Goal: Register for event/course

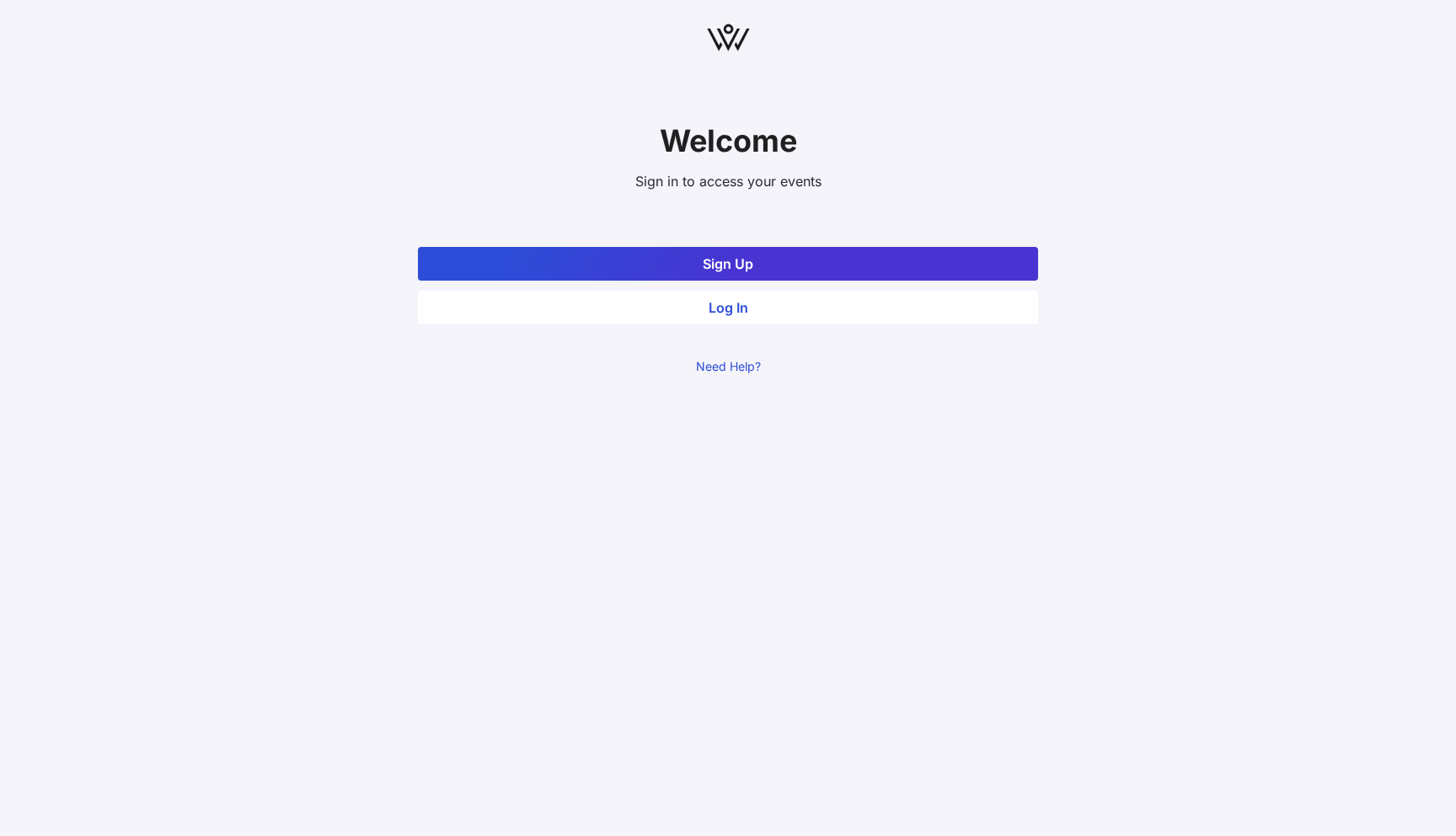
click at [837, 307] on button "Log In" at bounding box center [727, 307] width 620 height 34
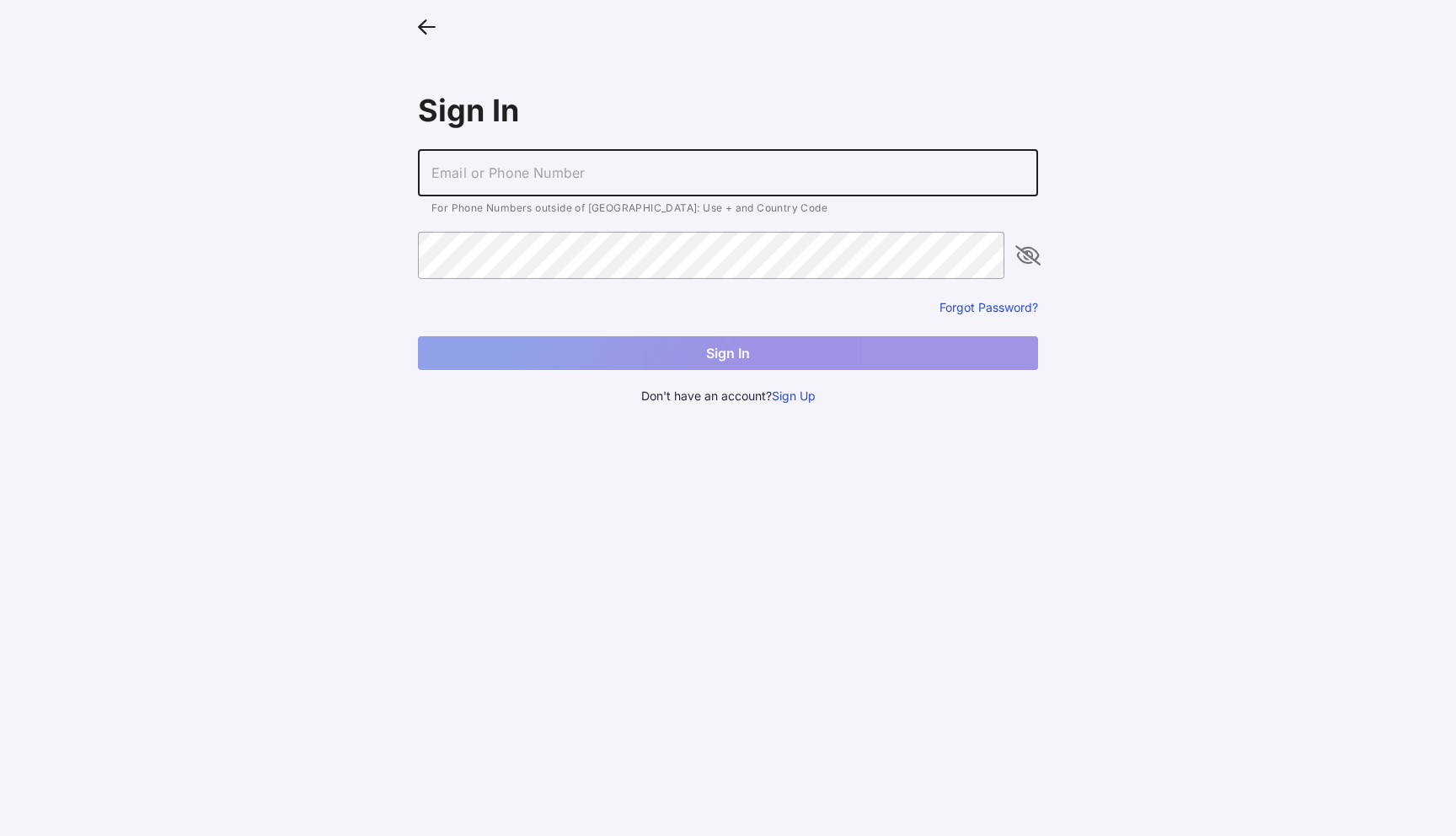
click at [644, 180] on input "text" at bounding box center [727, 173] width 620 height 48
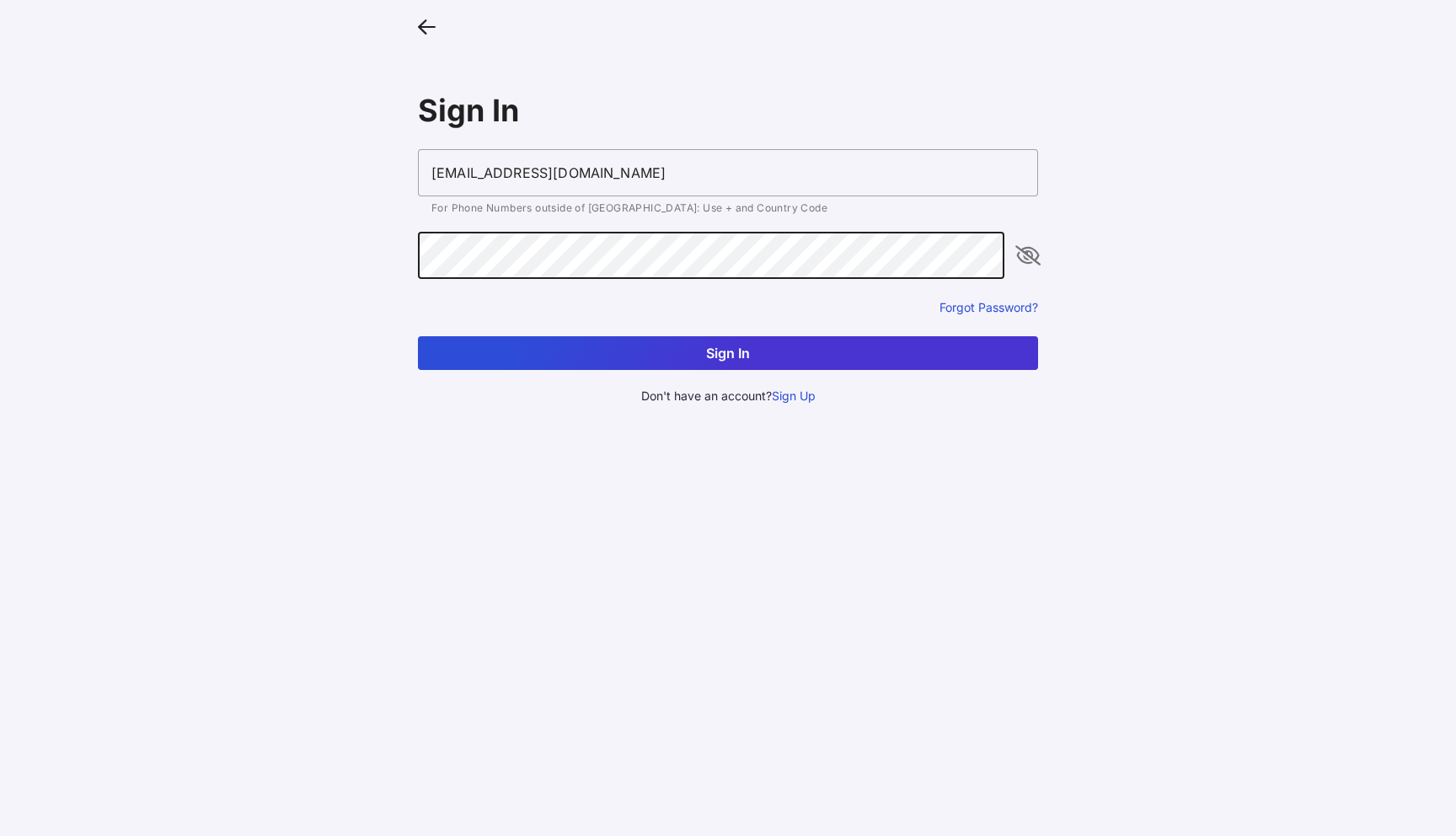
click at [474, 178] on input "yuliia2@vow.app" at bounding box center [727, 173] width 620 height 48
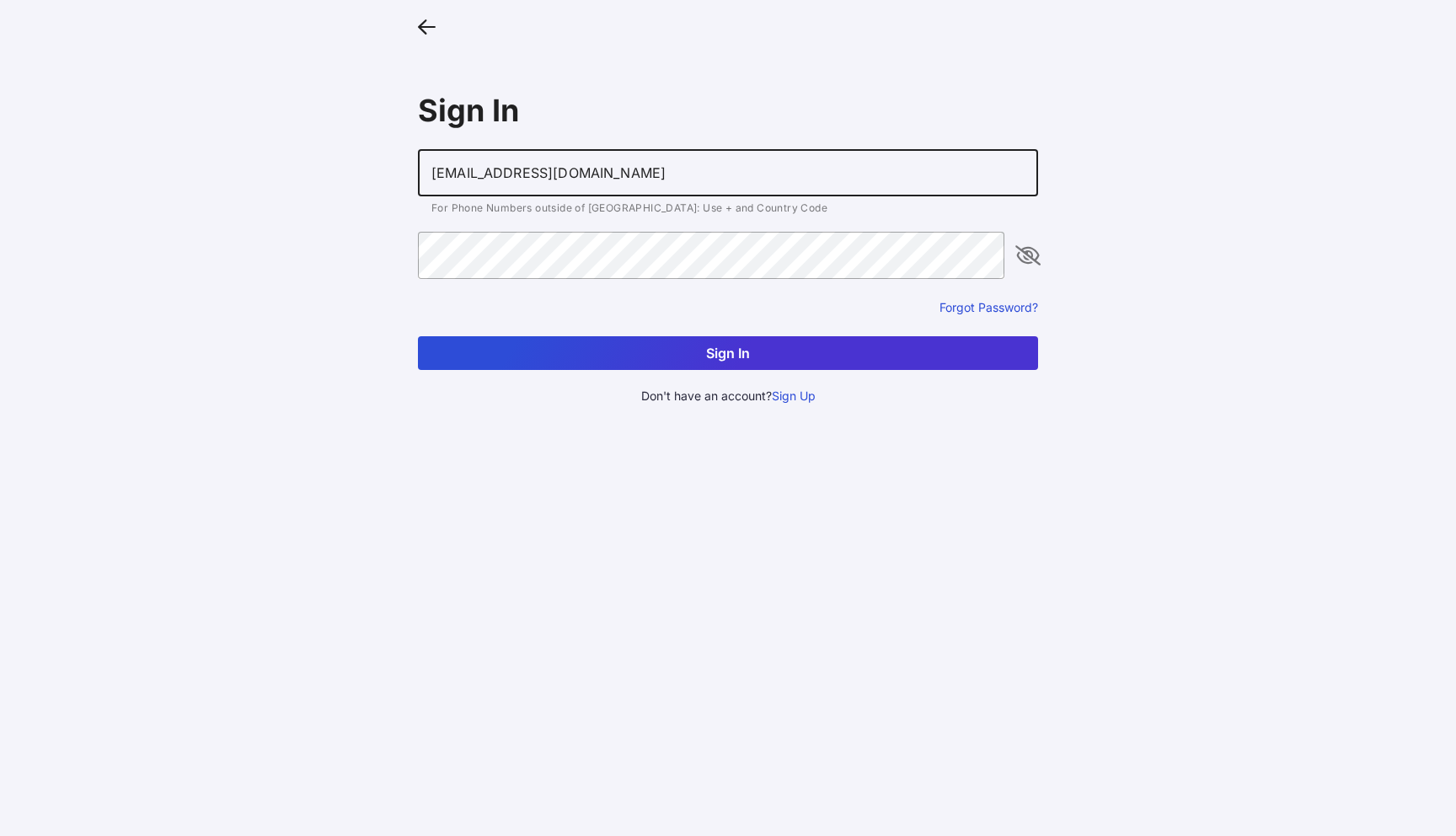
type input "[EMAIL_ADDRESS][DOMAIN_NAME]"
click at [418, 336] on button "Sign In" at bounding box center [727, 353] width 620 height 34
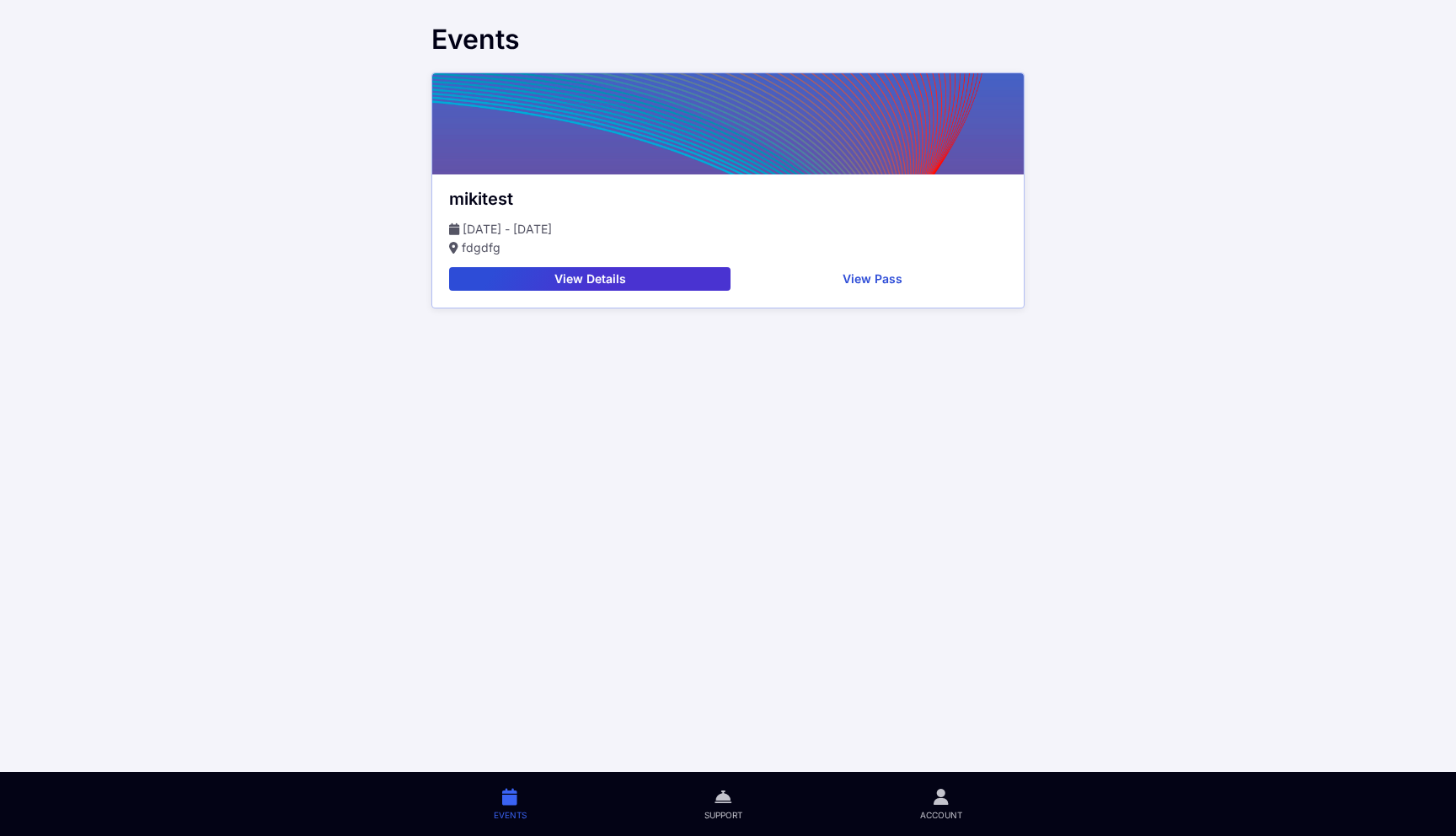
click at [670, 274] on button "View Details" at bounding box center [589, 279] width 281 height 24
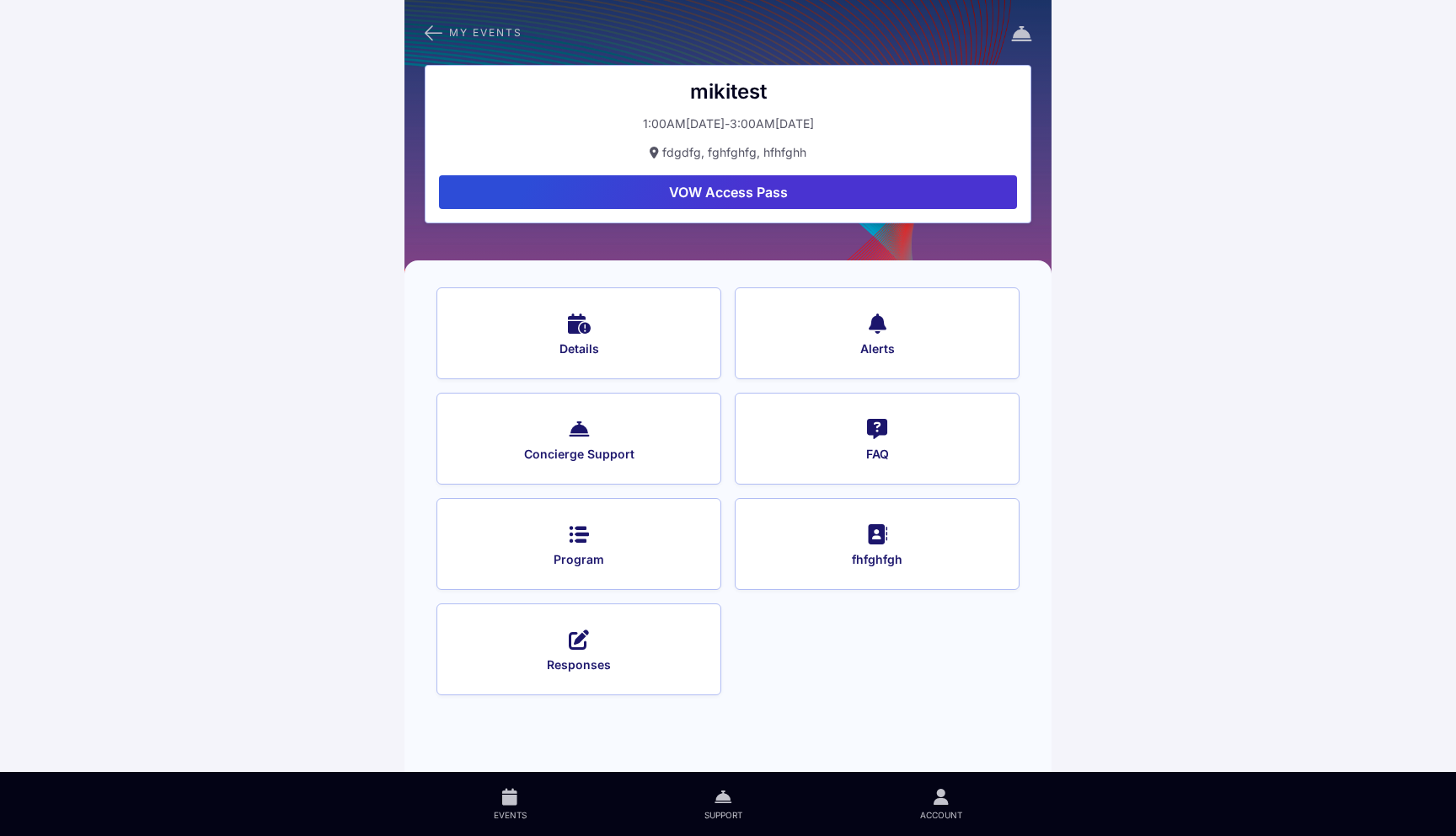
click at [815, 182] on button "VOW Access Pass" at bounding box center [727, 191] width 578 height 34
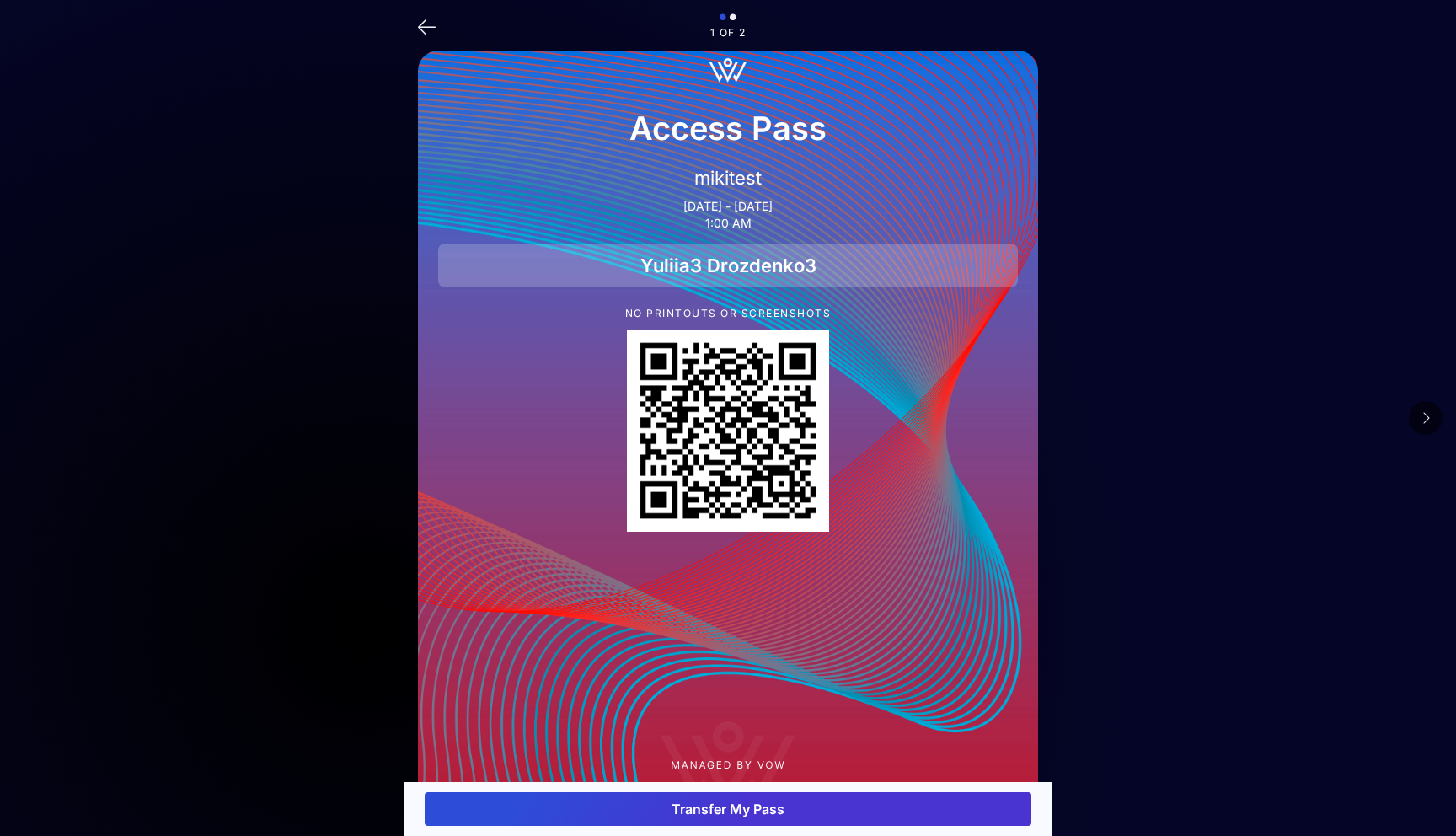
click at [1429, 417] on icon at bounding box center [1425, 418] width 8 height 14
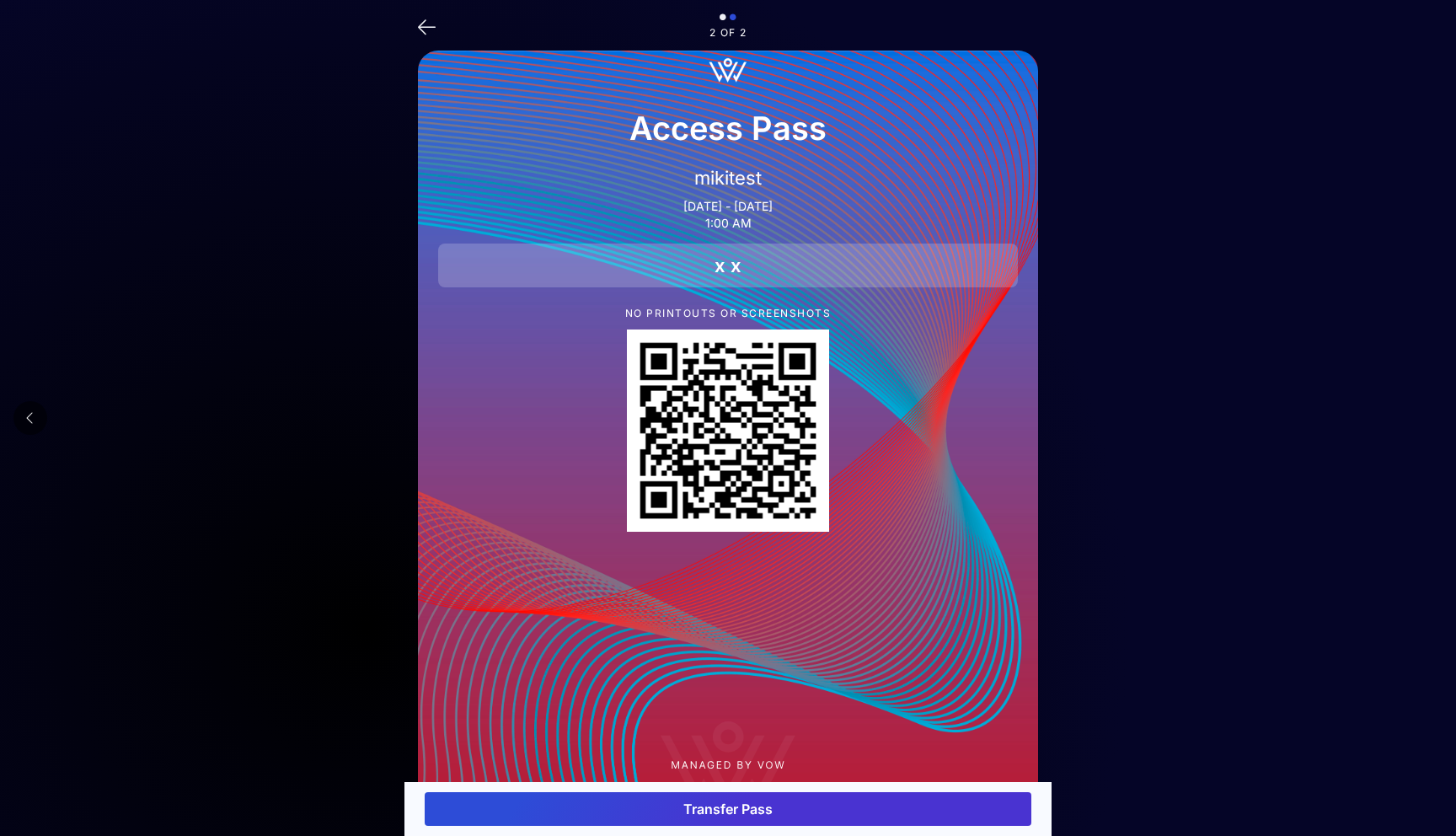
click at [28, 418] on icon at bounding box center [30, 418] width 8 height 14
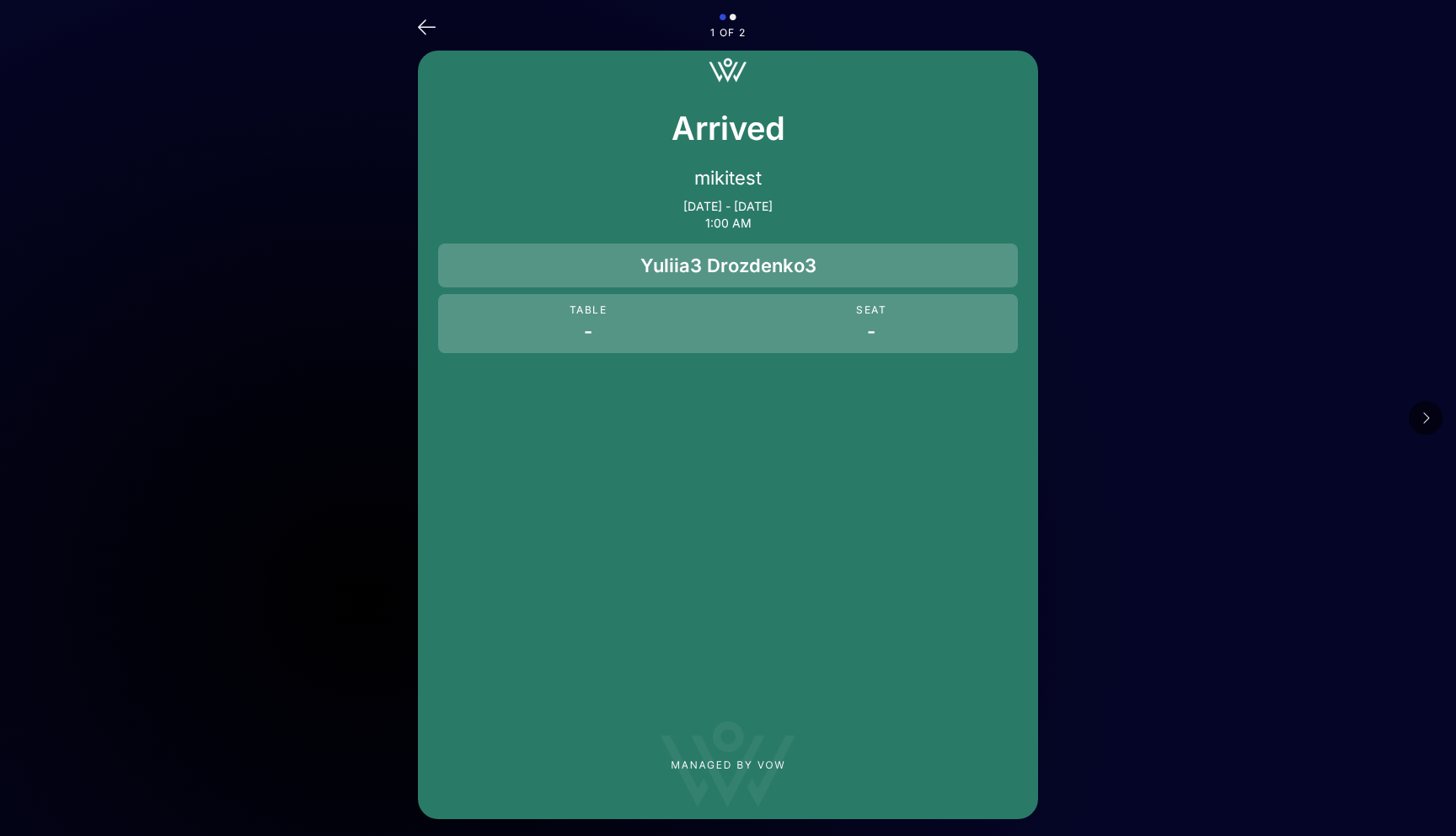
click at [1427, 416] on icon at bounding box center [1425, 418] width 8 height 14
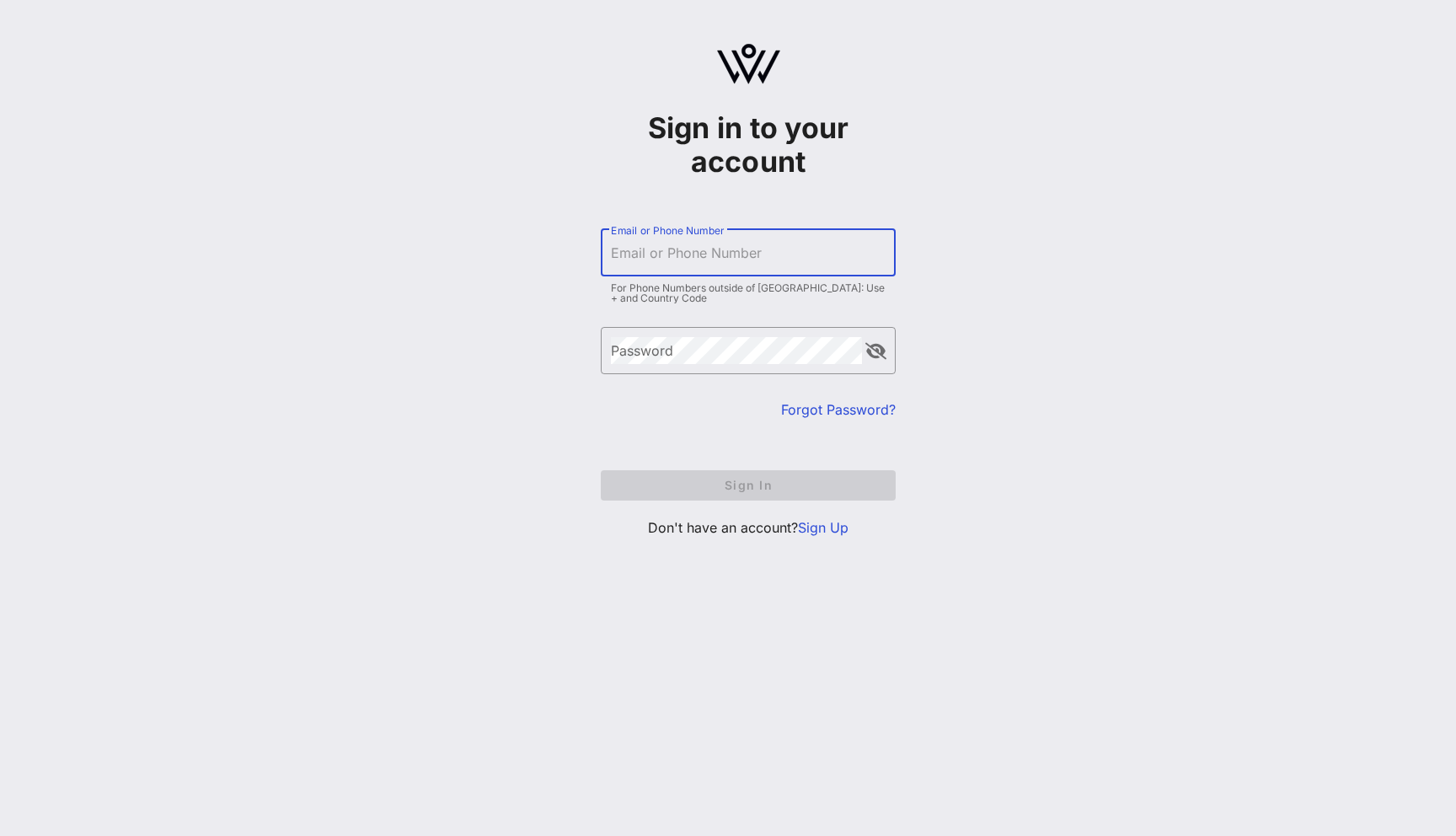
click at [697, 252] on input "Email or Phone Number" at bounding box center [748, 252] width 275 height 27
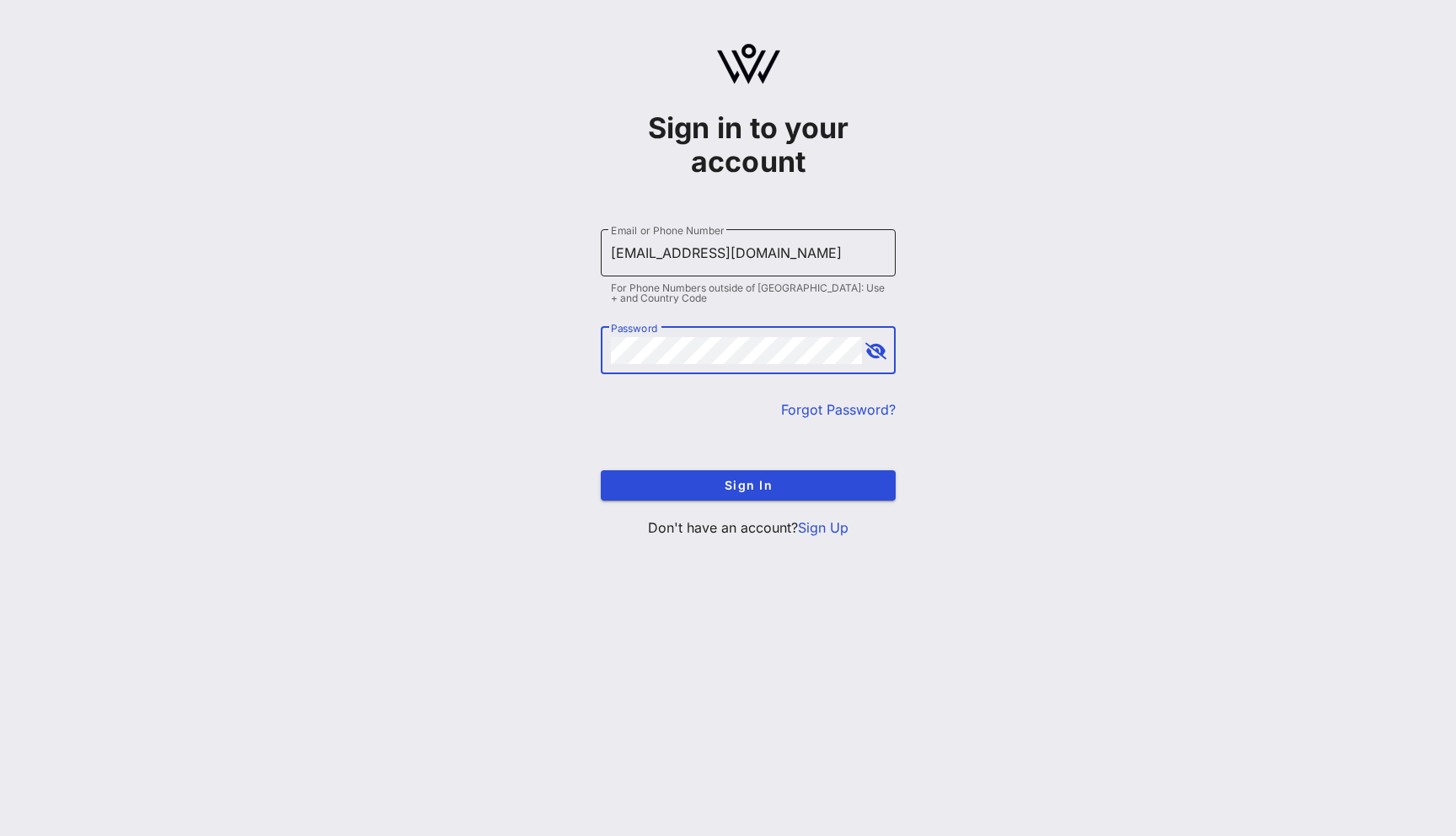
click at [648, 250] on input "[EMAIL_ADDRESS][DOMAIN_NAME]" at bounding box center [748, 252] width 275 height 27
type input "[EMAIL_ADDRESS][DOMAIN_NAME]"
click at [601, 470] on button "Sign In" at bounding box center [748, 484] width 295 height 30
